Goal: Transaction & Acquisition: Book appointment/travel/reservation

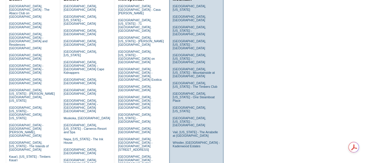
scroll to position [146, 0]
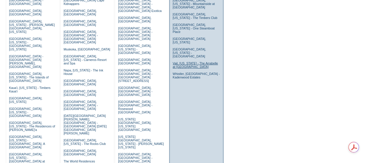
click at [185, 62] on link "Vail, Colorado - The Arrabelle at Vail Square" at bounding box center [195, 65] width 45 height 7
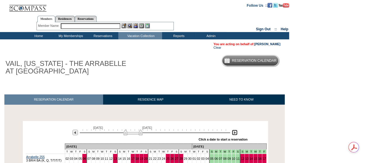
click at [234, 134] on img at bounding box center [235, 133] width 6 height 6
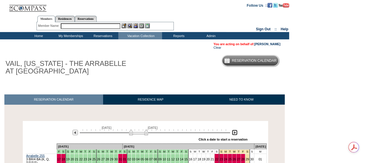
click at [234, 133] on img at bounding box center [235, 133] width 6 height 6
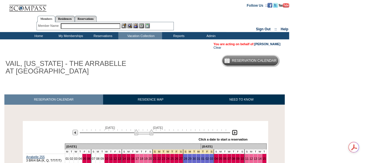
scroll to position [88, 0]
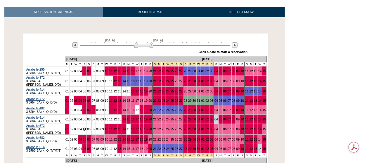
click at [86, 128] on link "05" at bounding box center [85, 130] width 4 height 4
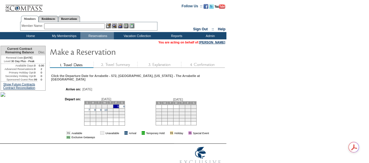
click at [89, 108] on td "7" at bounding box center [87, 109] width 6 height 3
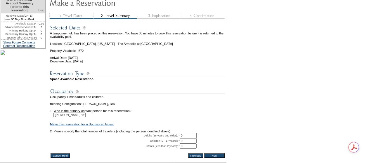
scroll to position [101, 0]
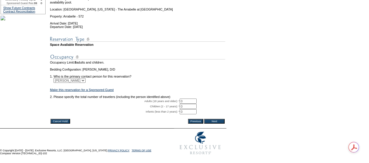
click at [191, 99] on input "0" at bounding box center [188, 101] width 17 height 5
type input "02"
click at [212, 119] on input "Next" at bounding box center [214, 121] width 20 height 5
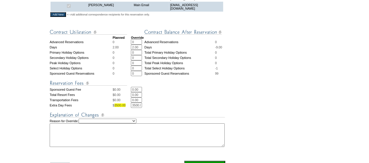
scroll to position [263, 0]
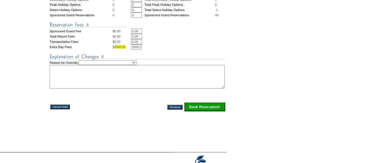
click at [112, 65] on select "Creating Continuous Stay Days Rebooked After Cancellation Editing Occupant Expe…" at bounding box center [108, 62] width 58 height 5
select select "1042"
click at [84, 65] on select "Creating Continuous Stay Days Rebooked After Cancellation Editing Occupant Expe…" at bounding box center [108, 62] width 58 height 5
click at [101, 85] on textarea at bounding box center [137, 77] width 175 height 24
type textarea "Holding while deciding what ski he is keeping-mr"
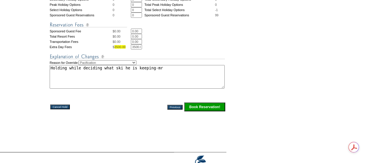
click at [194, 112] on input "Book Reservation!" at bounding box center [204, 107] width 41 height 9
